Goal: Task Accomplishment & Management: Complete application form

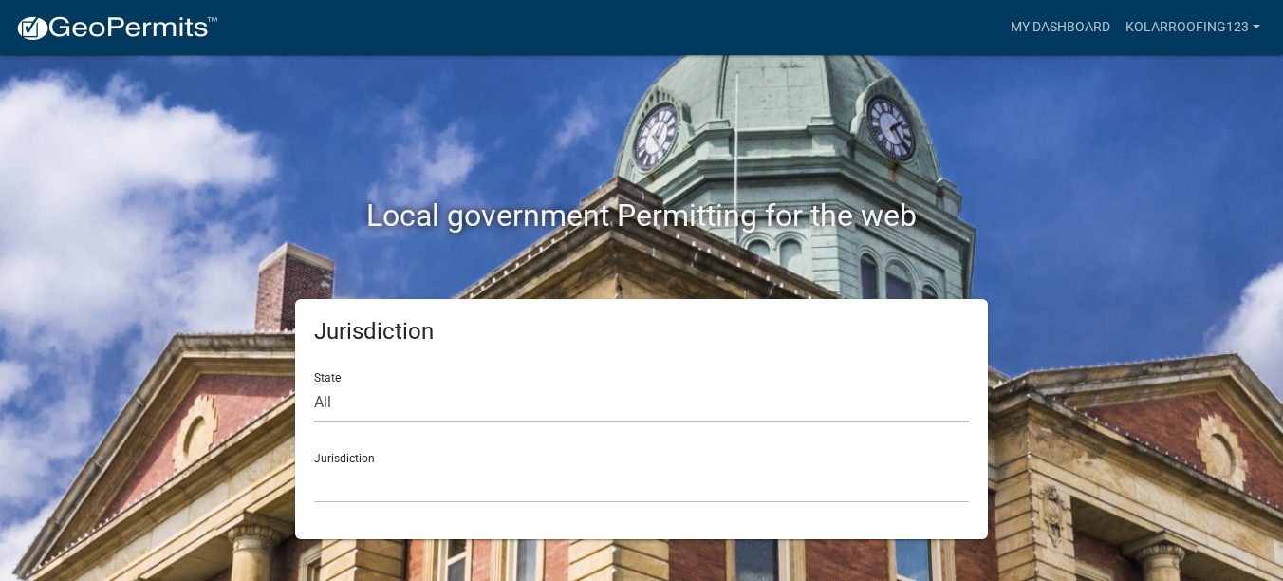
click at [319, 410] on select "All [US_STATE] [US_STATE] [US_STATE] [US_STATE] [US_STATE] [US_STATE] [US_STATE…" at bounding box center [641, 402] width 655 height 39
select select "[US_STATE]"
click at [314, 383] on select "All [US_STATE] [US_STATE] [US_STATE] [US_STATE] [US_STATE] [US_STATE] [US_STATE…" at bounding box center [641, 402] width 655 height 39
click at [410, 485] on select "City of [GEOGRAPHIC_DATA], [US_STATE] City of [GEOGRAPHIC_DATA], [US_STATE] Cit…" at bounding box center [641, 483] width 655 height 39
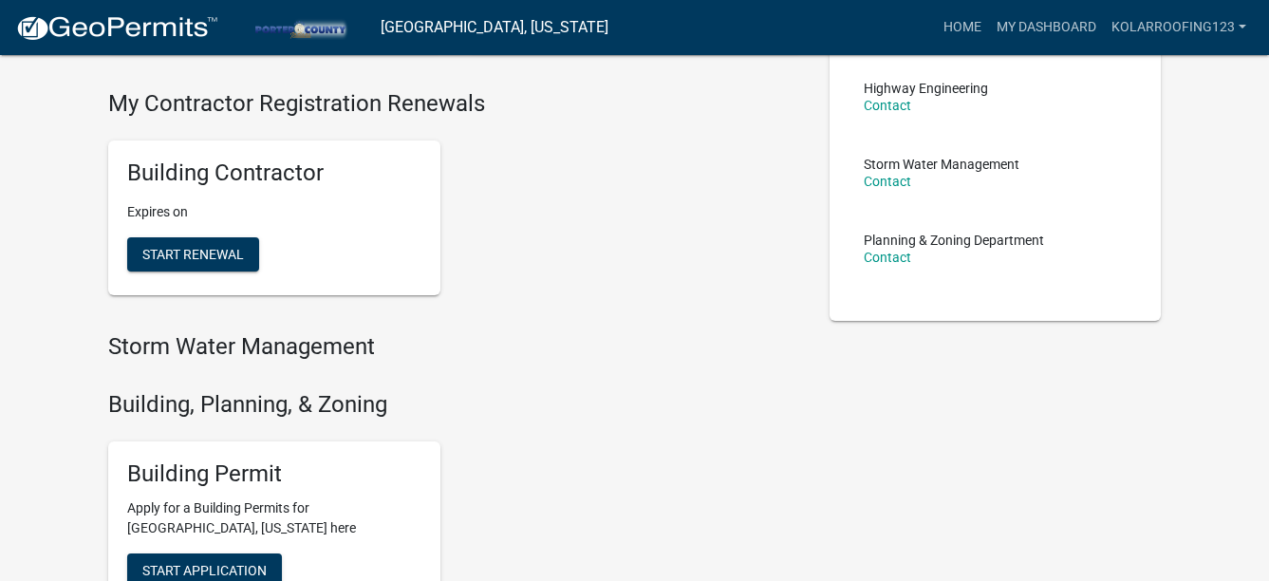
scroll to position [380, 0]
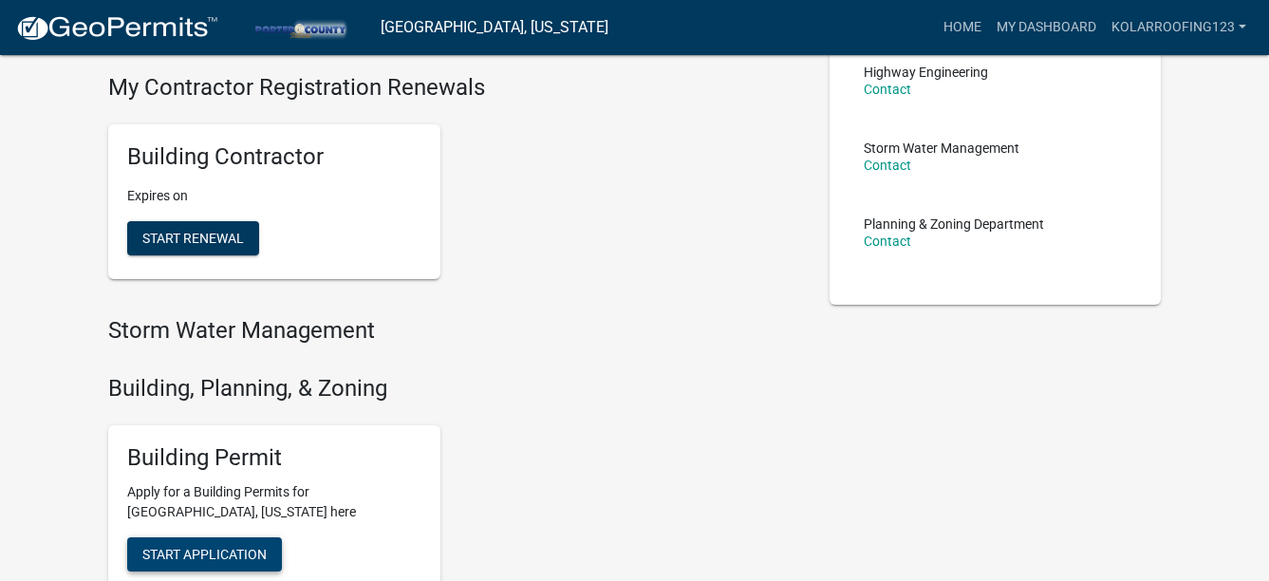
click at [188, 554] on span "Start Application" at bounding box center [204, 554] width 124 height 15
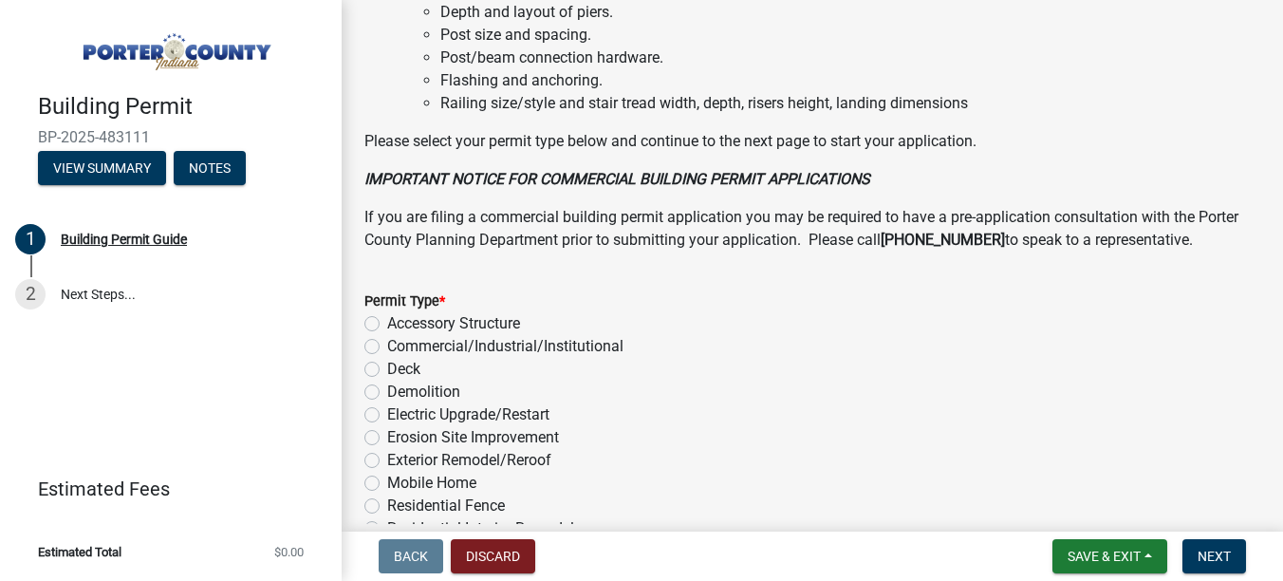
scroll to position [1613, 0]
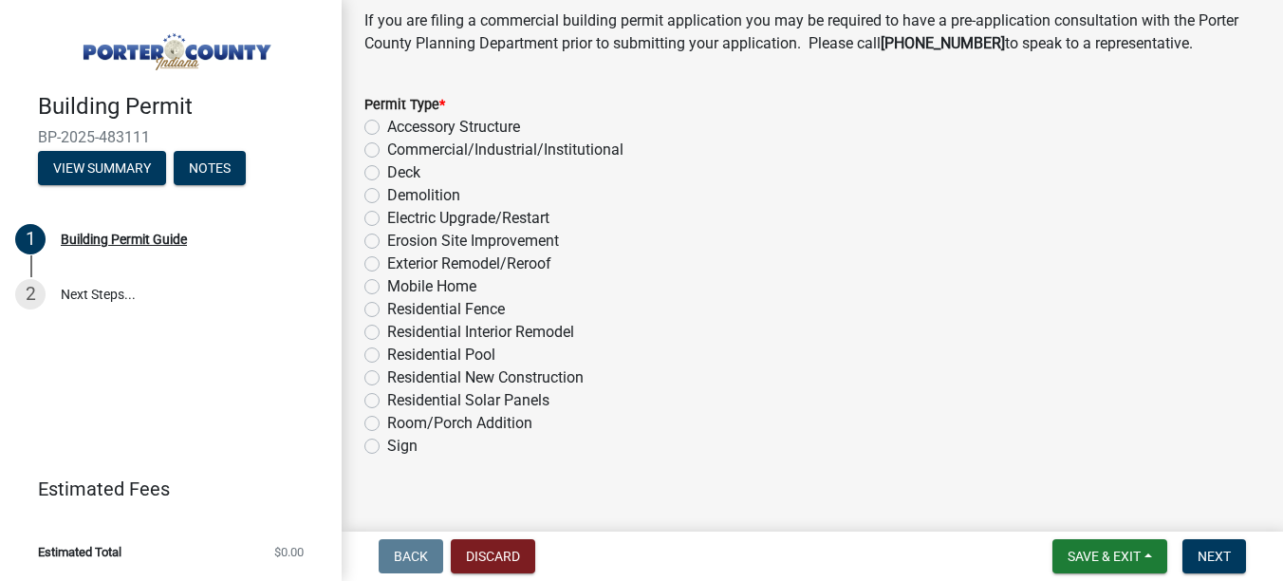
click at [422, 271] on label "Exterior Remodel/Reroof" at bounding box center [469, 263] width 164 height 23
click at [400, 265] on input "Exterior Remodel/Reroof" at bounding box center [393, 258] width 12 height 12
radio input "true"
click at [1203, 547] on button "Next" at bounding box center [1214, 556] width 64 height 34
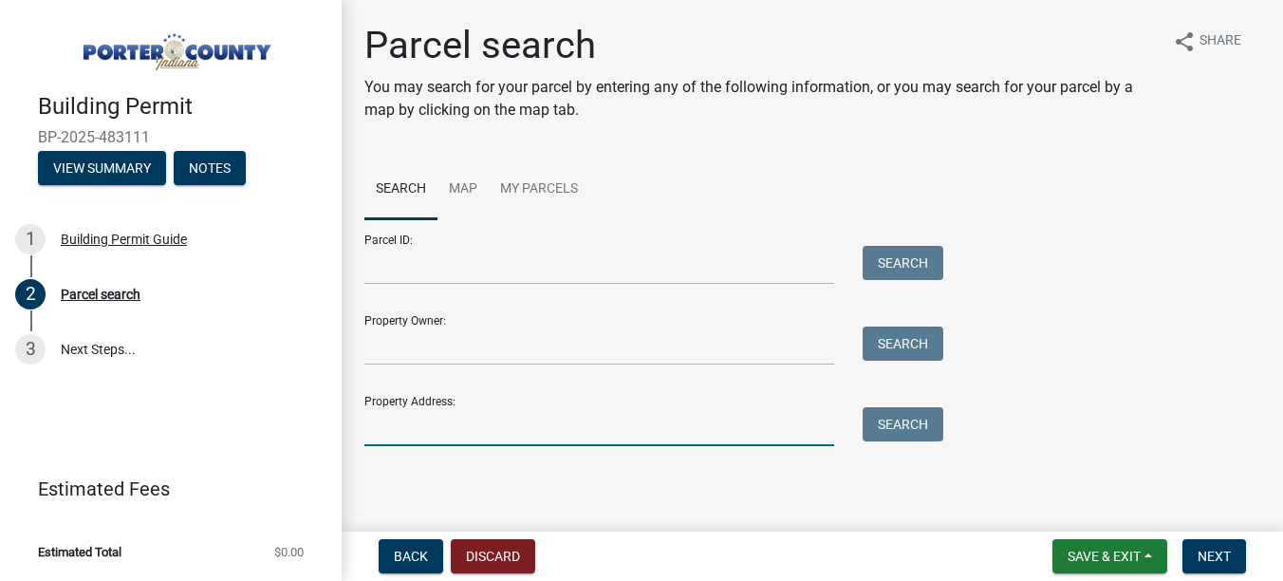
click at [573, 418] on input "Property Address:" at bounding box center [599, 426] width 470 height 39
type input "360 watertower"
click at [919, 424] on button "Search" at bounding box center [903, 424] width 81 height 34
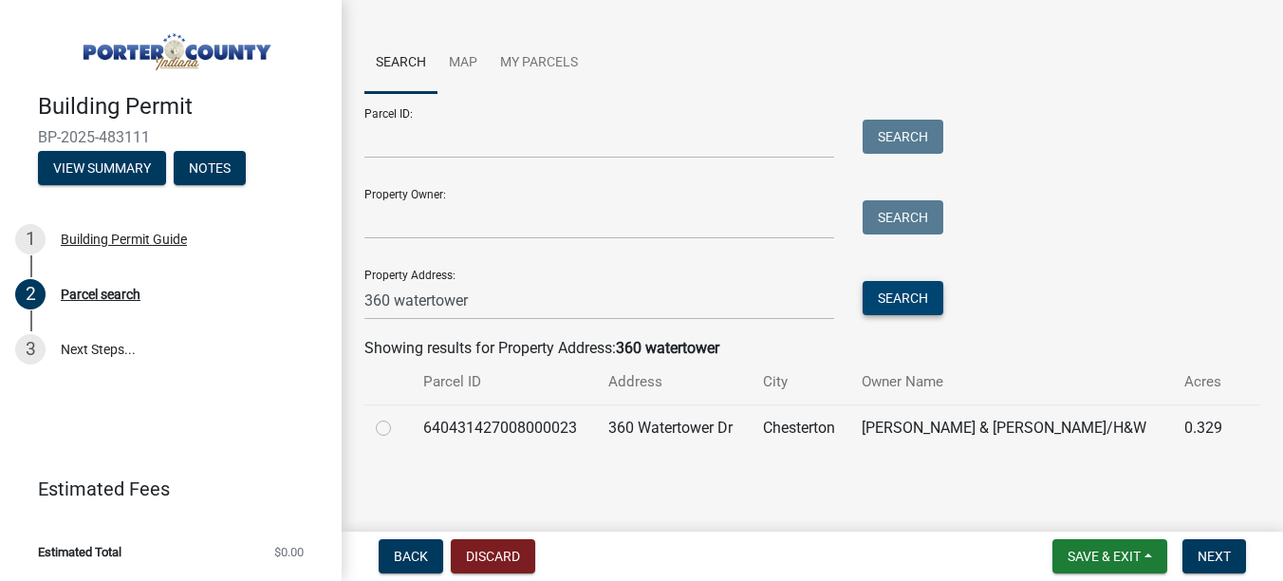
scroll to position [127, 0]
click at [399, 416] on label at bounding box center [399, 416] width 0 height 0
click at [399, 428] on input "radio" at bounding box center [405, 422] width 12 height 12
radio input "true"
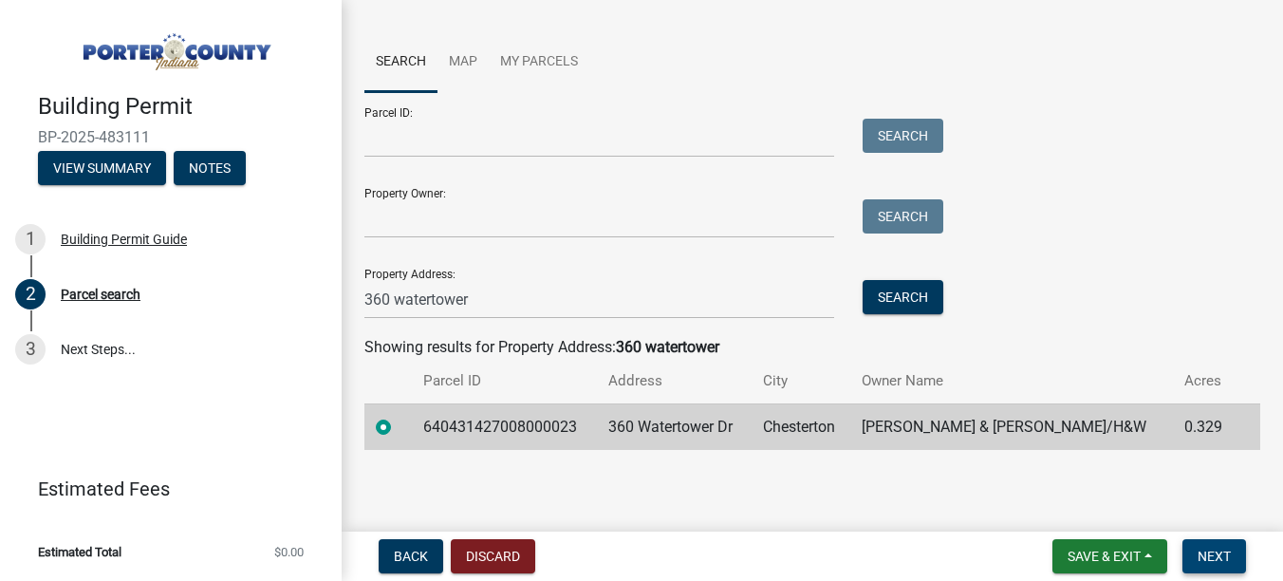
click at [1213, 547] on button "Next" at bounding box center [1214, 556] width 64 height 34
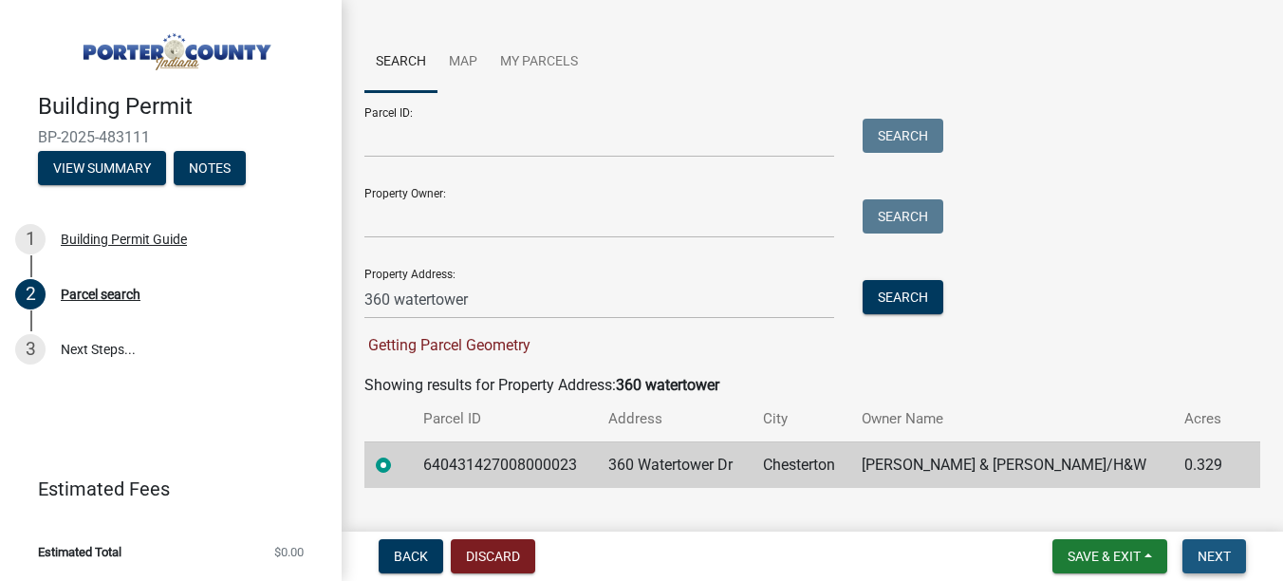
click at [1223, 569] on button "Next" at bounding box center [1214, 556] width 64 height 34
click at [1195, 564] on button "Next" at bounding box center [1214, 556] width 64 height 34
click at [492, 307] on input "360 watertower" at bounding box center [599, 299] width 470 height 39
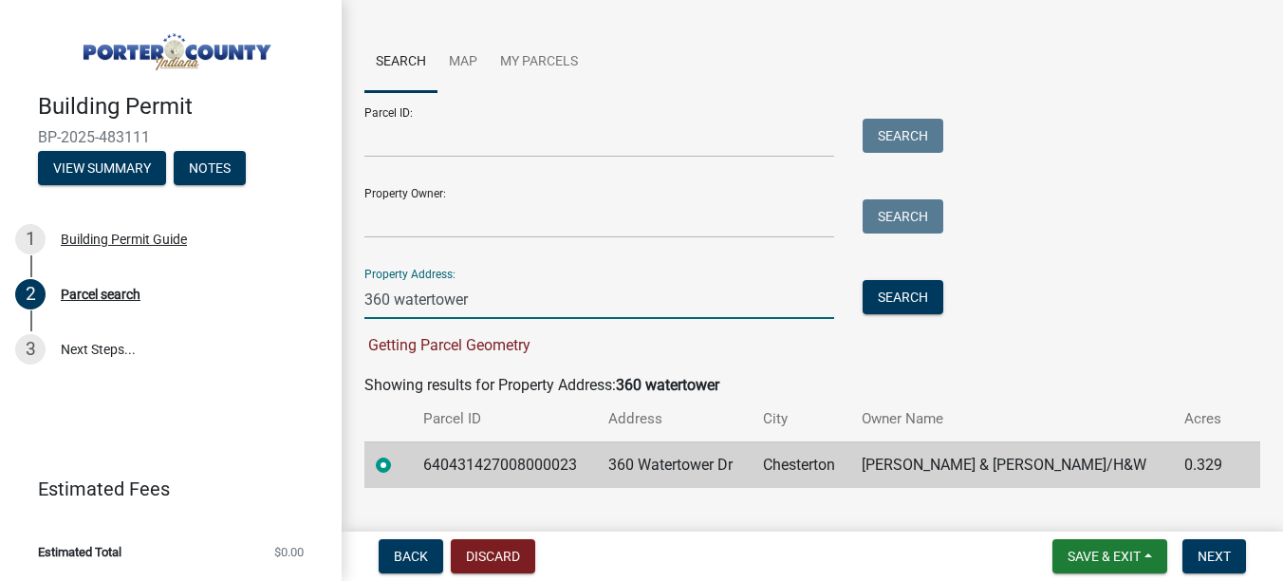
click at [492, 307] on input "360 watertower" at bounding box center [599, 299] width 470 height 39
type input "360 watertower"
click at [863, 280] on button "Search" at bounding box center [903, 297] width 81 height 34
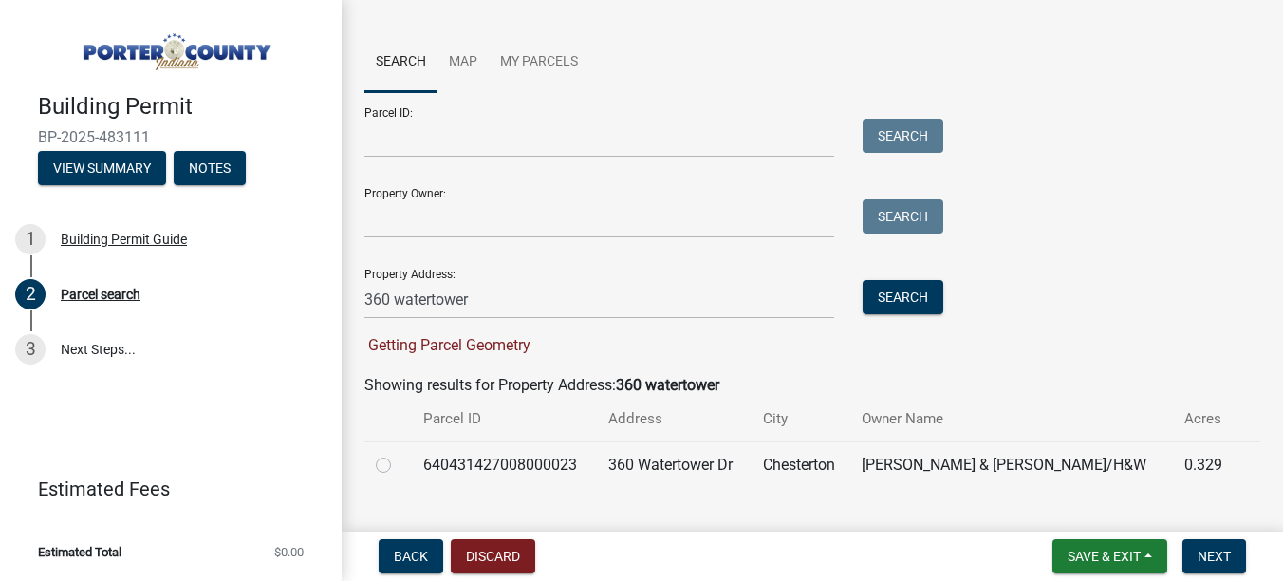
click at [527, 463] on td "640431427008000023" at bounding box center [504, 464] width 185 height 46
click at [415, 473] on tr "640431427008000023 [GEOGRAPHIC_DATA][PERSON_NAME][PERSON_NAME] & [PERSON_NAME]/…" at bounding box center [812, 464] width 896 height 46
drag, startPoint x: 370, startPoint y: 455, endPoint x: 378, endPoint y: 465, distance: 12.2
click at [369, 455] on td at bounding box center [387, 464] width 47 height 46
click at [399, 454] on label at bounding box center [399, 454] width 0 height 0
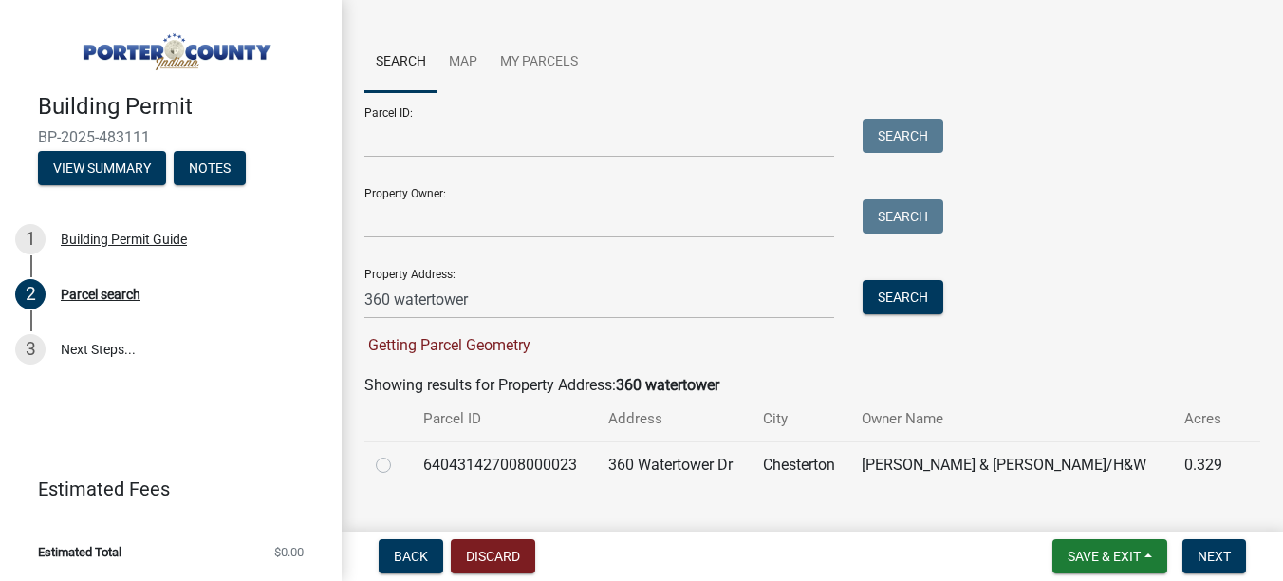
click at [399, 466] on input "radio" at bounding box center [405, 460] width 12 height 12
radio input "true"
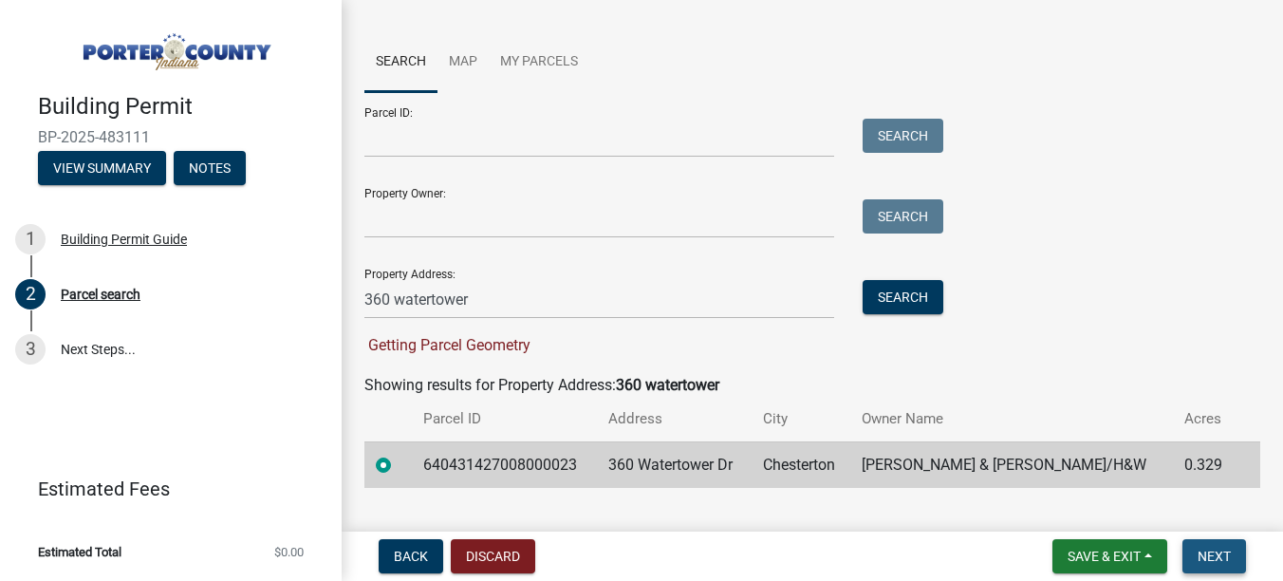
click at [1202, 540] on button "Next" at bounding box center [1214, 556] width 64 height 34
click at [1201, 540] on button "Next" at bounding box center [1214, 556] width 64 height 34
click at [1200, 540] on button "Next" at bounding box center [1214, 556] width 64 height 34
click at [1199, 540] on button "Next" at bounding box center [1214, 556] width 64 height 34
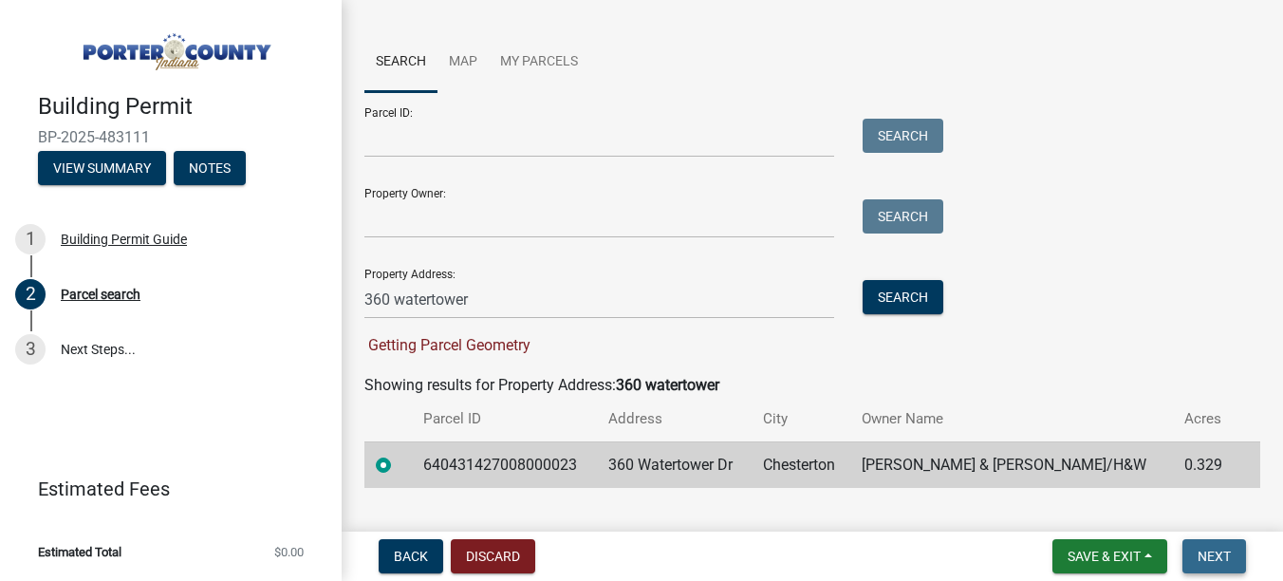
click at [1199, 540] on button "Next" at bounding box center [1214, 556] width 64 height 34
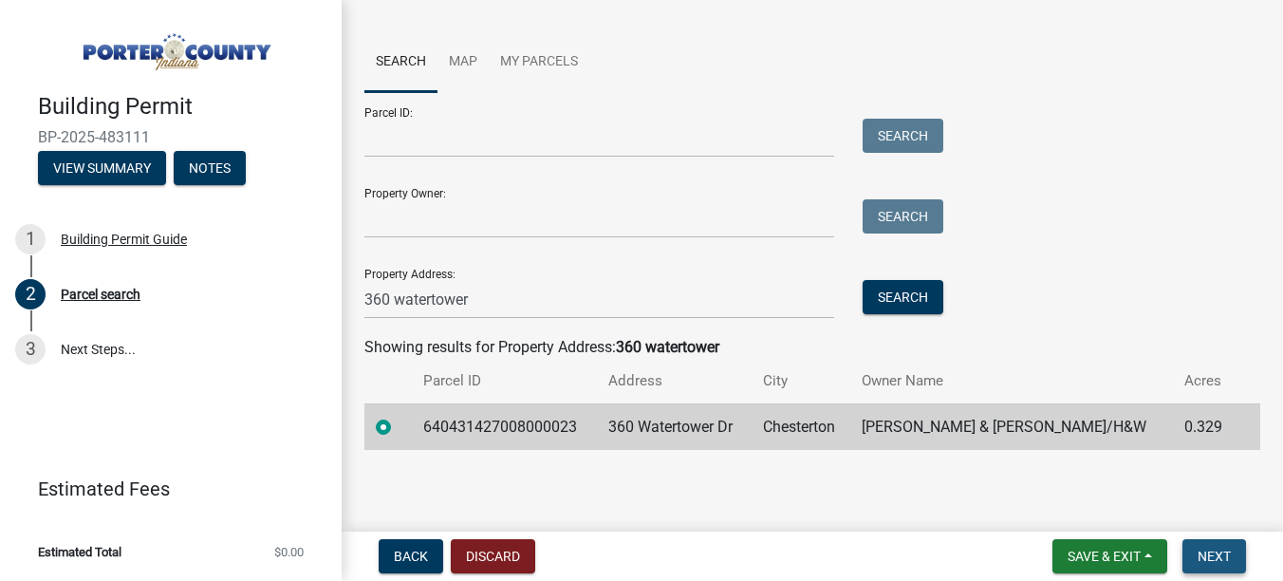
click at [1200, 539] on button "Next" at bounding box center [1214, 556] width 64 height 34
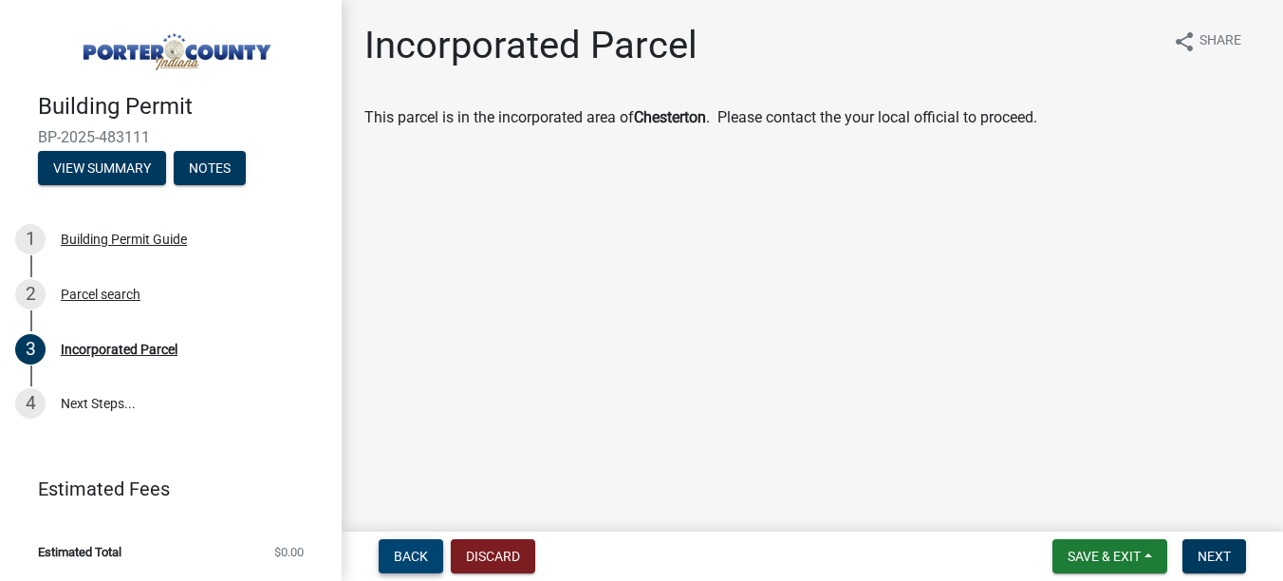
click at [411, 556] on span "Back" at bounding box center [411, 555] width 34 height 15
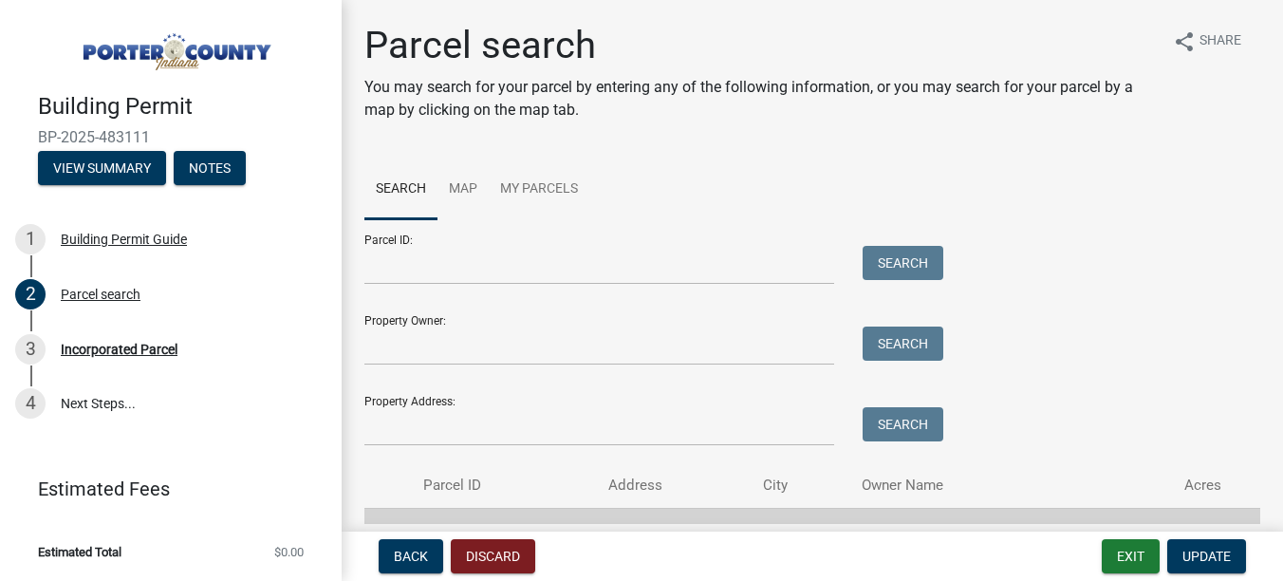
scroll to position [95, 0]
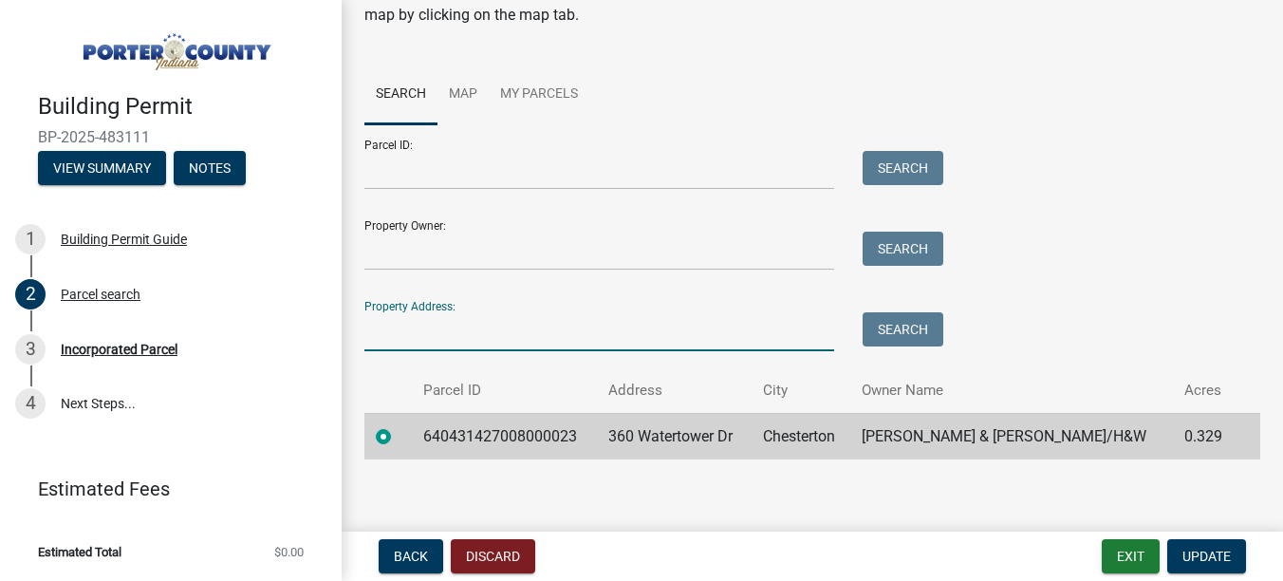
click at [465, 329] on input "Property Address:" at bounding box center [599, 331] width 470 height 39
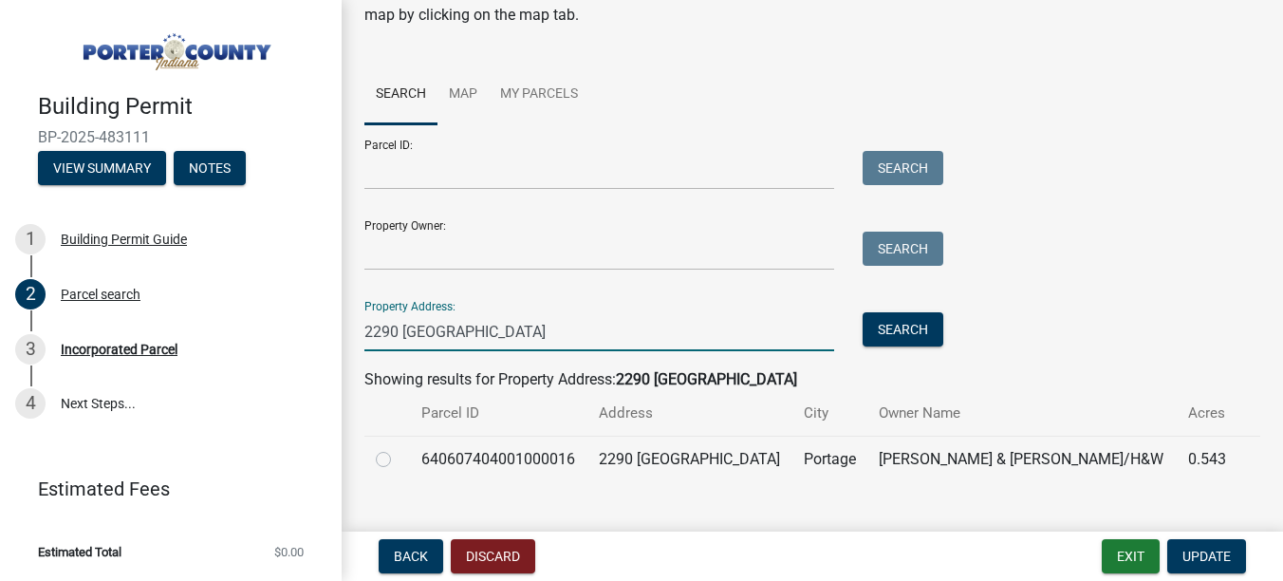
type input "2290 [GEOGRAPHIC_DATA]"
click at [543, 458] on td "640607404001000016" at bounding box center [498, 459] width 177 height 46
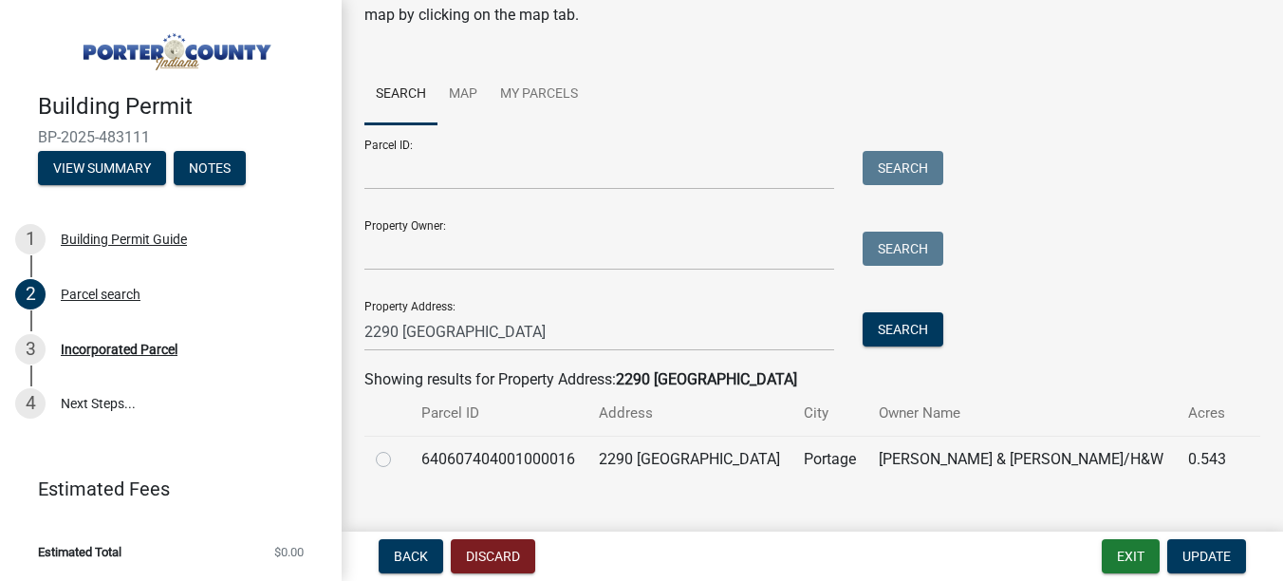
click at [399, 448] on label at bounding box center [399, 448] width 0 height 0
click at [399, 460] on input "radio" at bounding box center [405, 454] width 12 height 12
radio input "true"
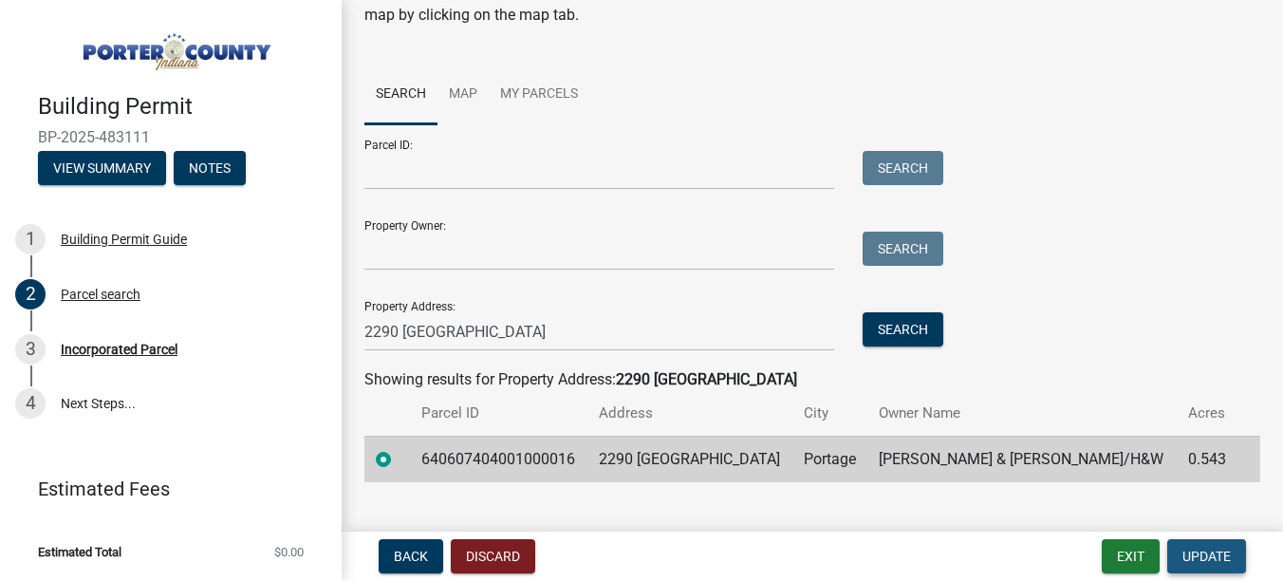
click at [1185, 562] on span "Update" at bounding box center [1206, 555] width 48 height 15
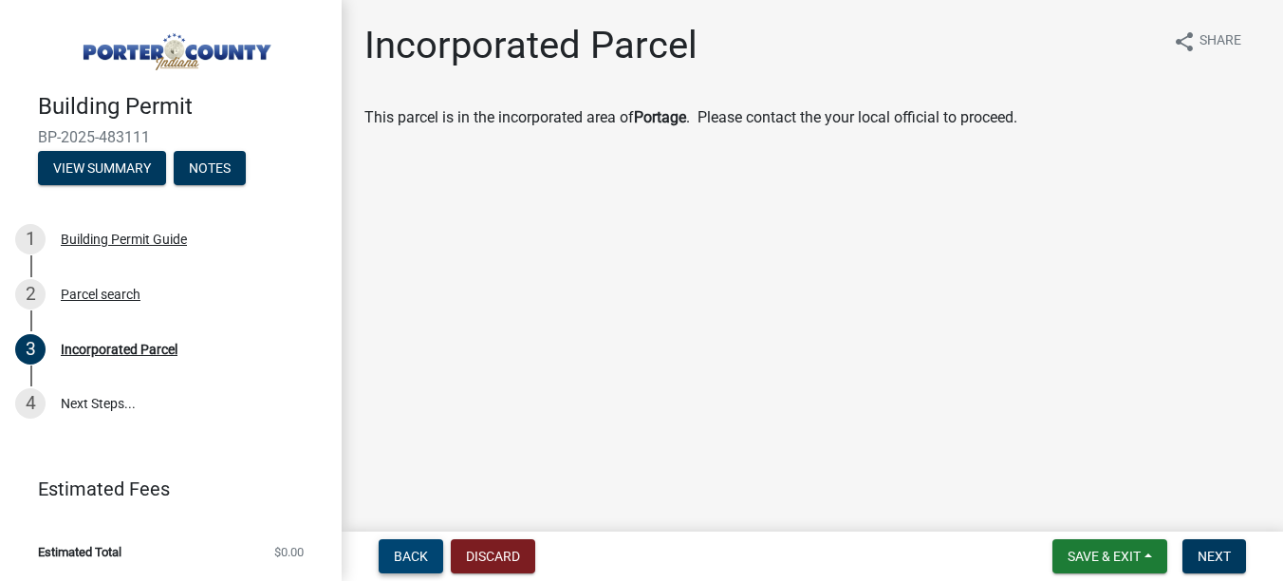
click at [426, 564] on span "Back" at bounding box center [411, 555] width 34 height 15
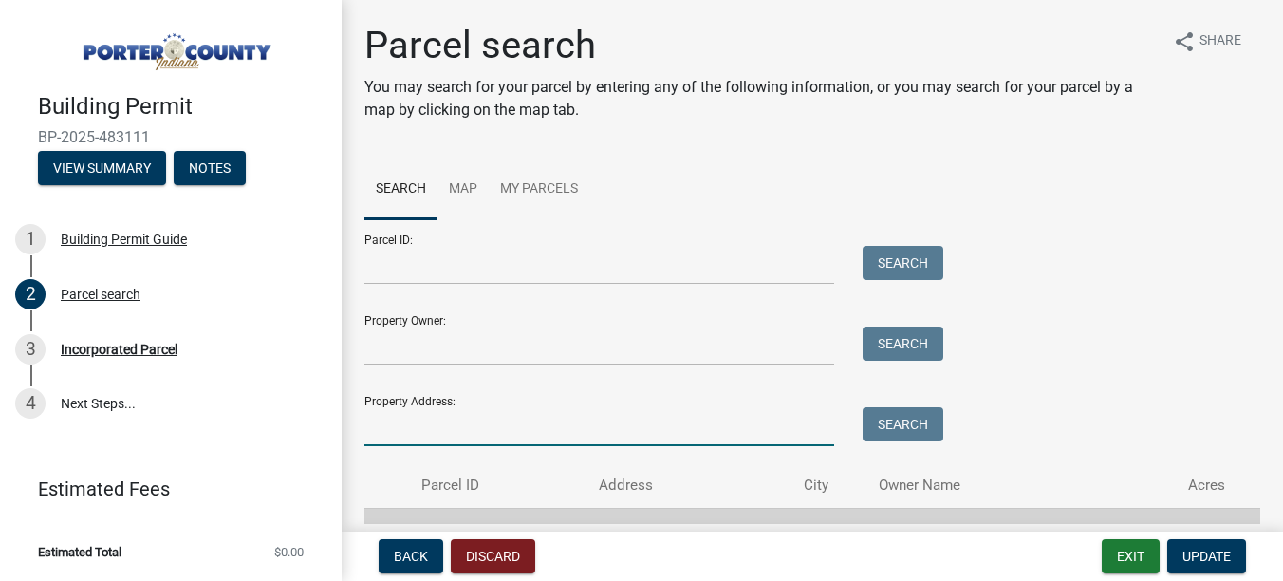
click at [514, 425] on input "Property Address:" at bounding box center [599, 426] width 470 height 39
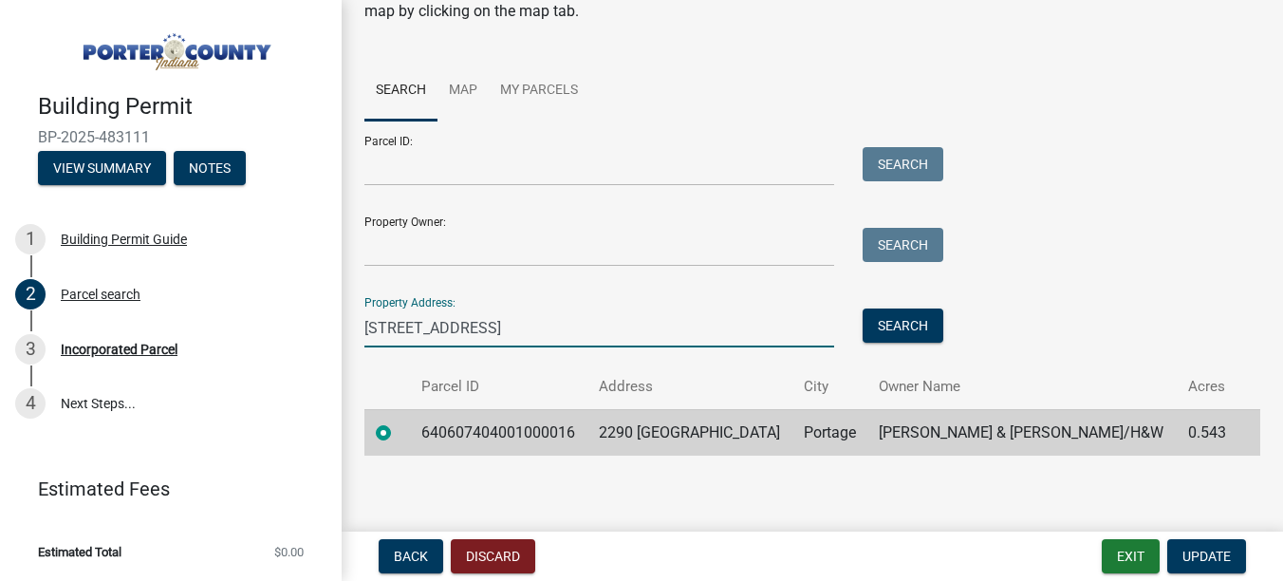
scroll to position [104, 0]
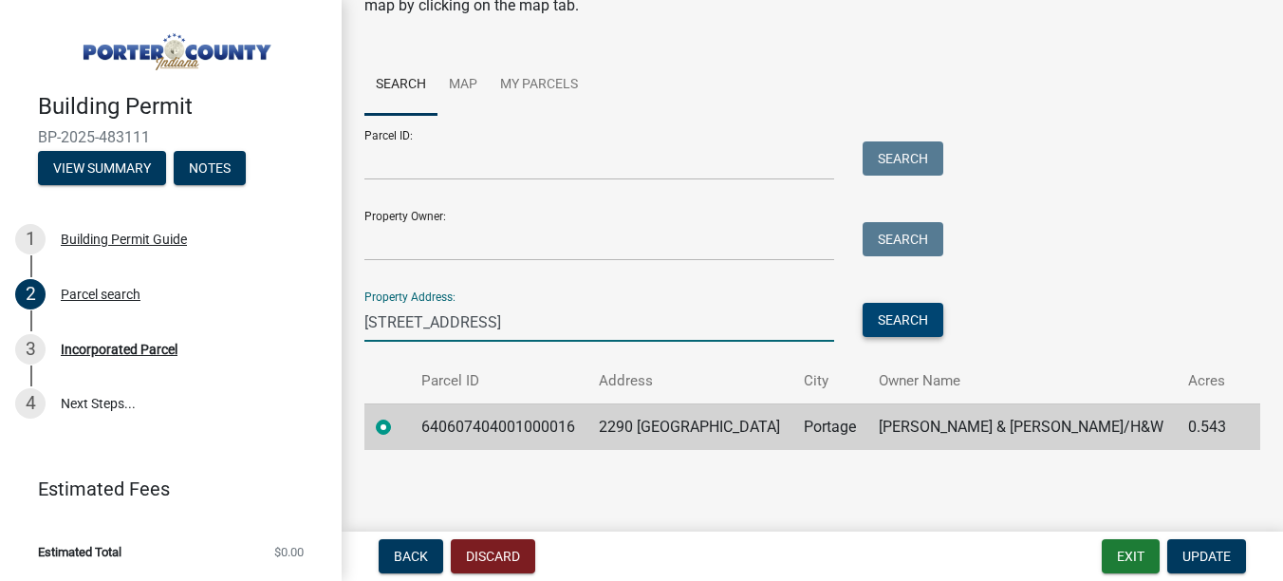
type input "[STREET_ADDRESS]"
click at [916, 313] on button "Search" at bounding box center [903, 320] width 81 height 34
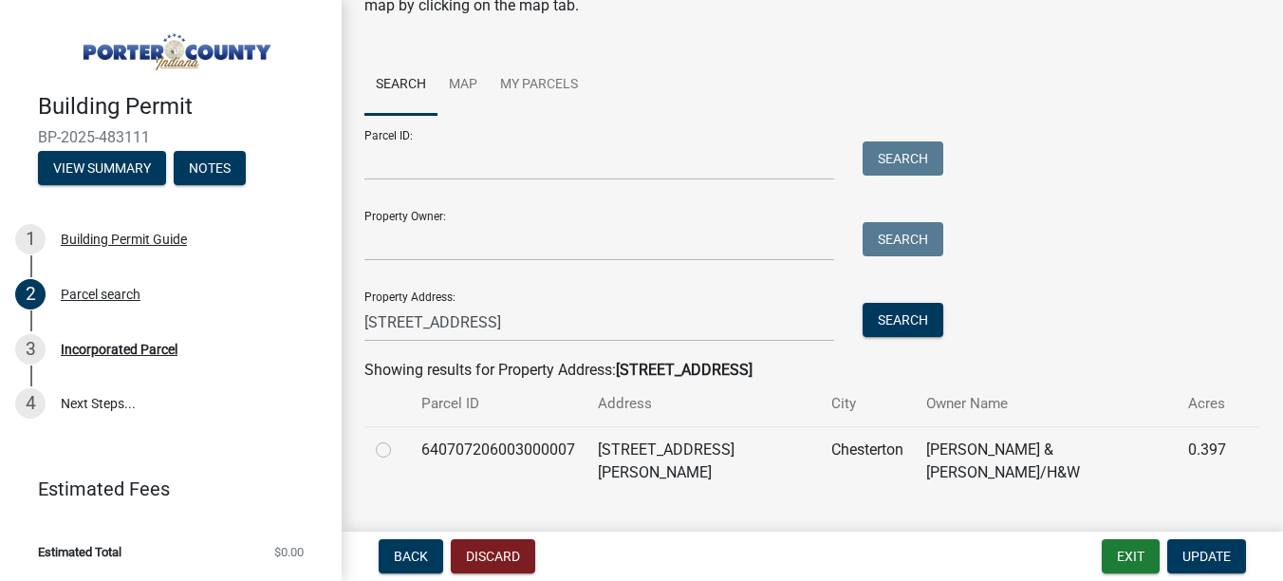
click at [581, 452] on td "640707206003000007" at bounding box center [498, 460] width 177 height 69
click at [395, 454] on div at bounding box center [387, 449] width 23 height 23
click at [399, 438] on label at bounding box center [399, 438] width 0 height 0
click at [399, 451] on input "radio" at bounding box center [405, 444] width 12 height 12
radio input "true"
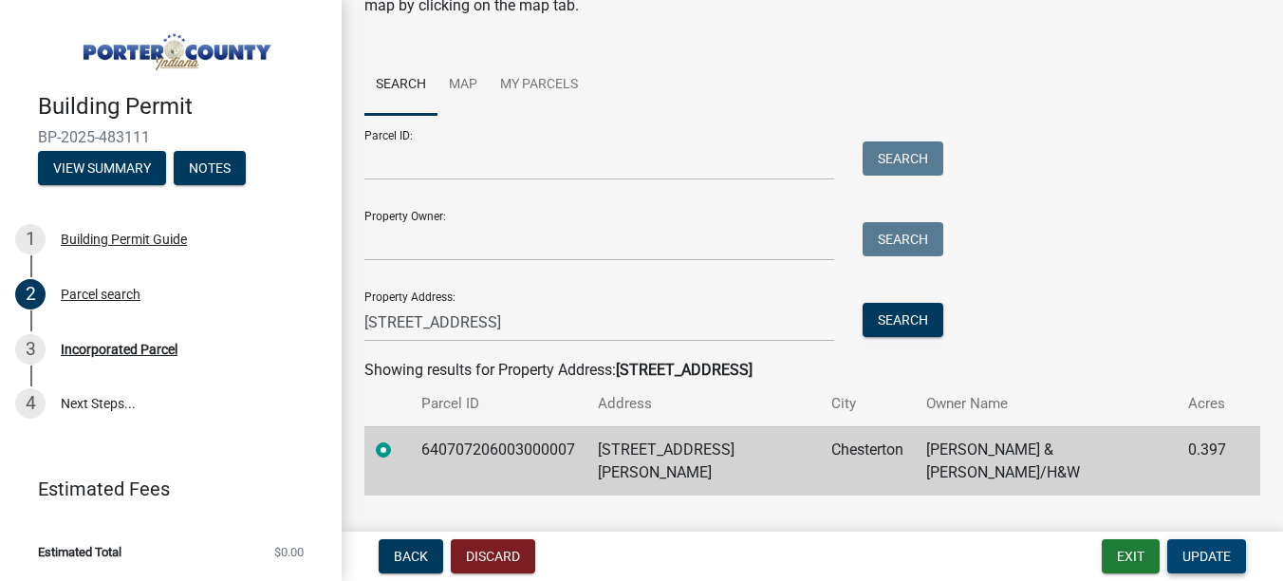
click at [1216, 547] on button "Update" at bounding box center [1206, 556] width 79 height 34
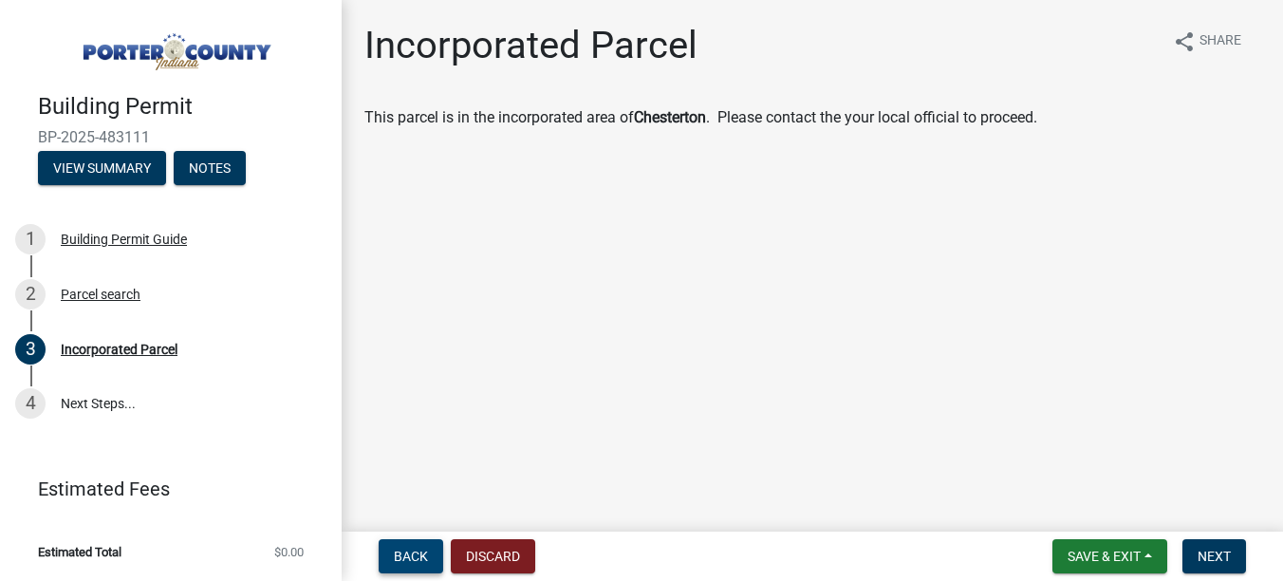
click at [420, 551] on span "Back" at bounding box center [411, 555] width 34 height 15
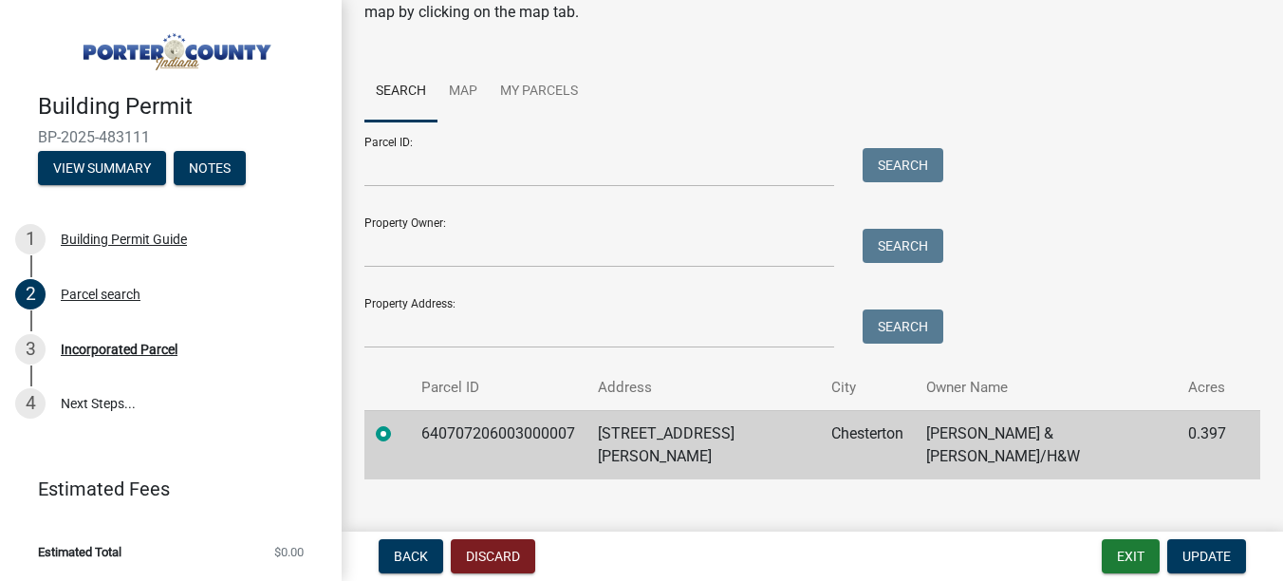
scroll to position [104, 0]
